Goal: Navigation & Orientation: Find specific page/section

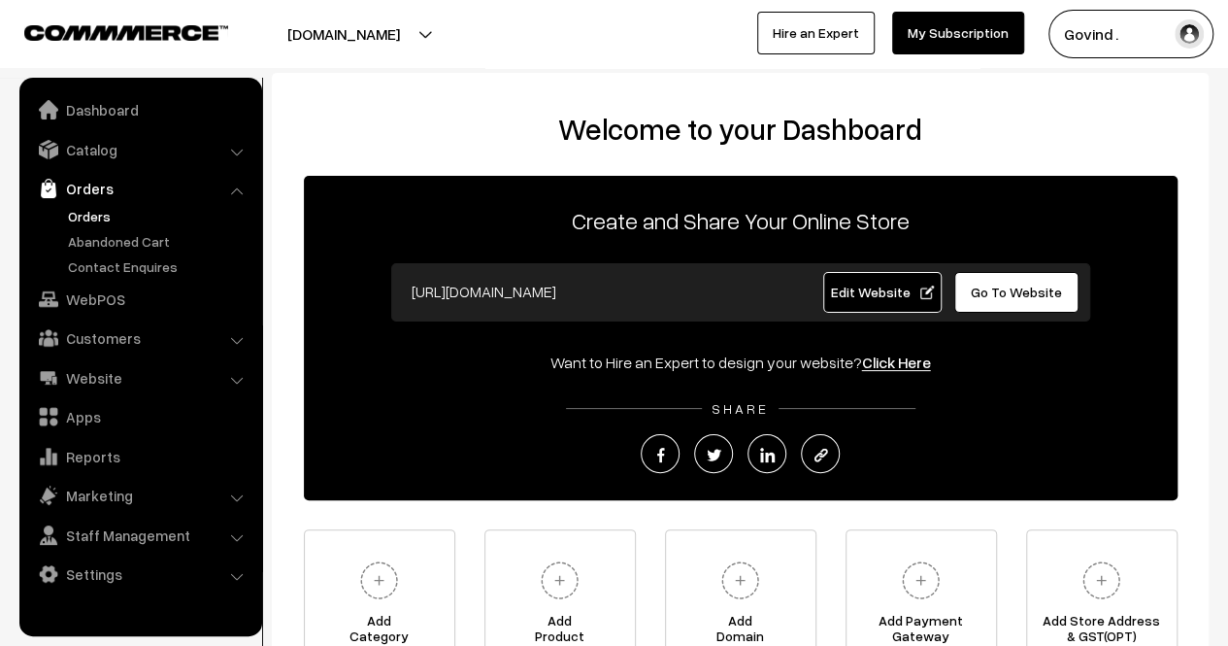
click at [92, 213] on link "Orders" at bounding box center [159, 216] width 192 height 20
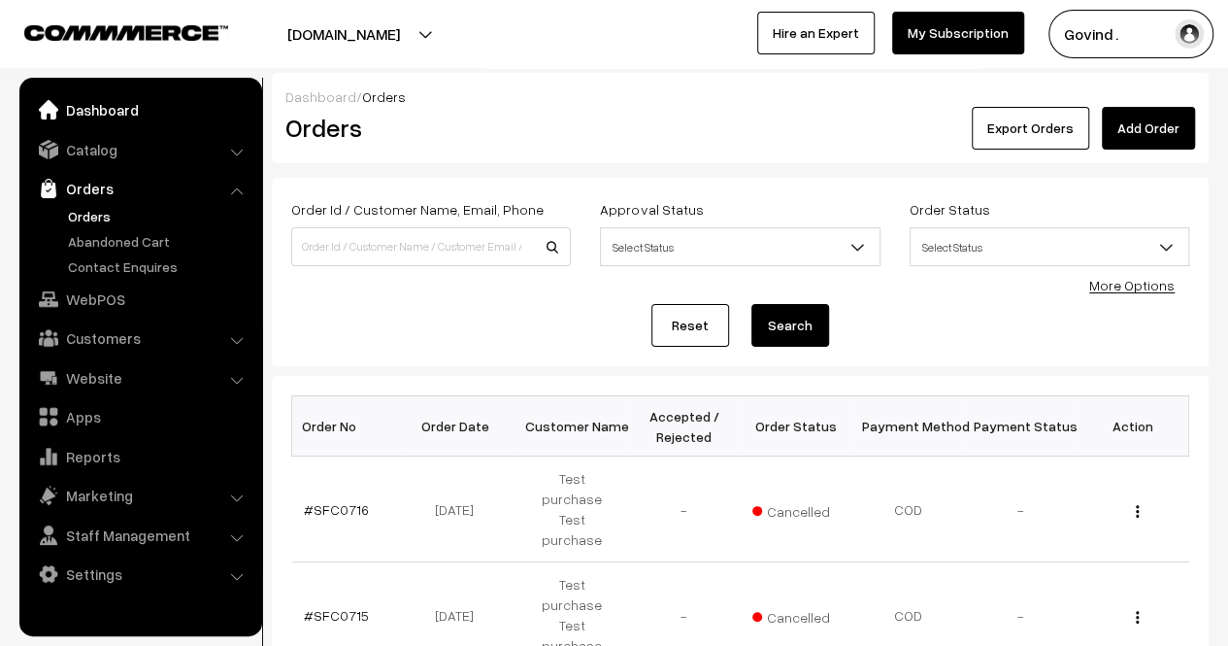
click at [107, 116] on link "Dashboard" at bounding box center [139, 109] width 231 height 35
